Goal: Find specific page/section: Find specific page/section

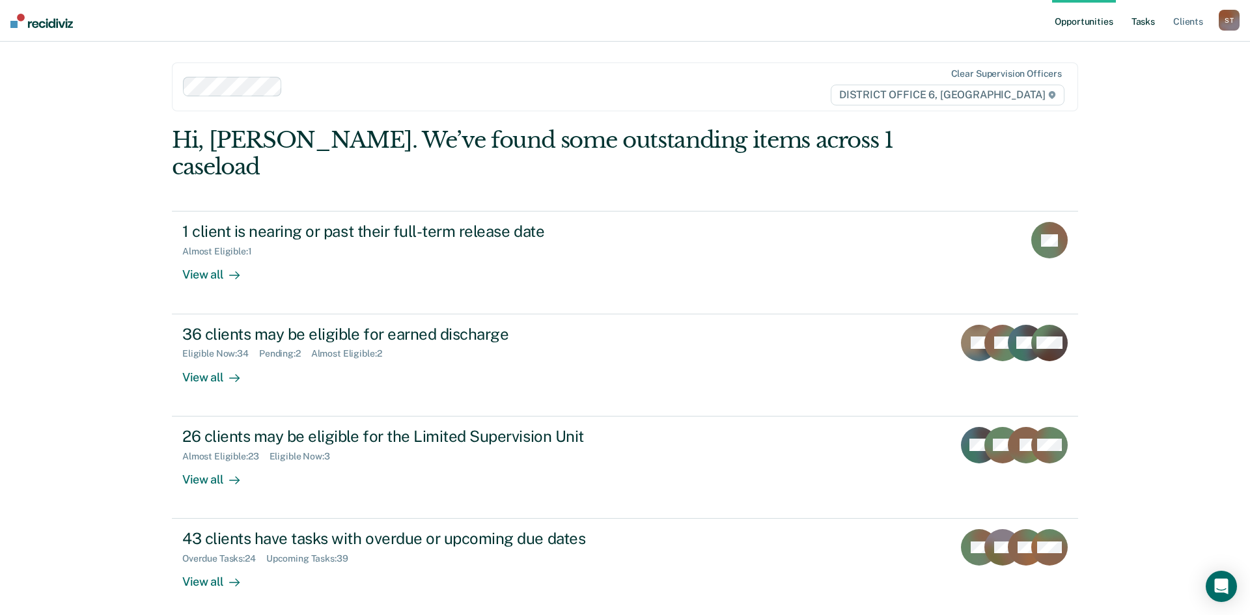
click at [1145, 18] on link "Tasks" at bounding box center [1143, 21] width 29 height 42
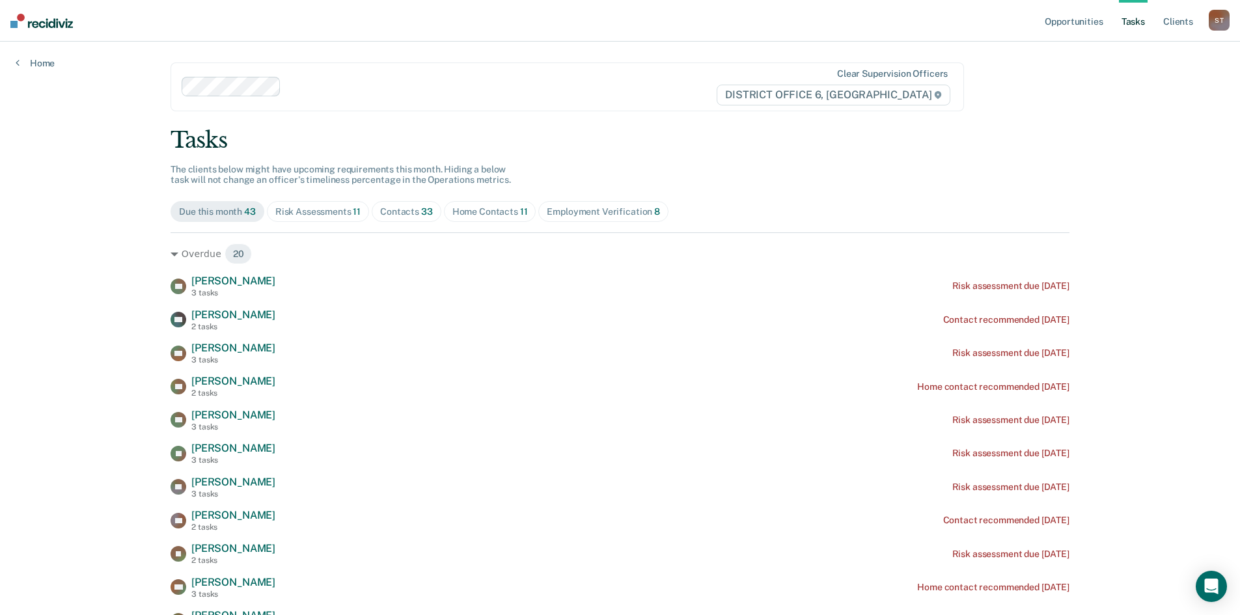
click at [325, 214] on div "Risk Assessments 11" at bounding box center [317, 211] width 85 height 11
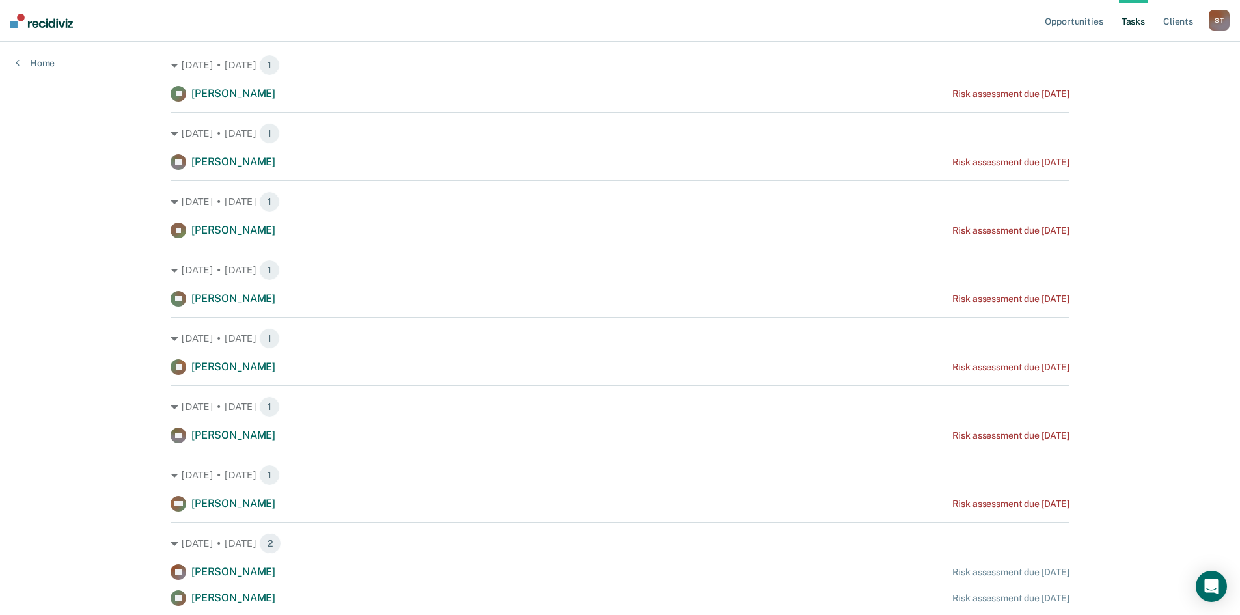
scroll to position [368, 0]
